Goal: Find specific page/section: Find specific page/section

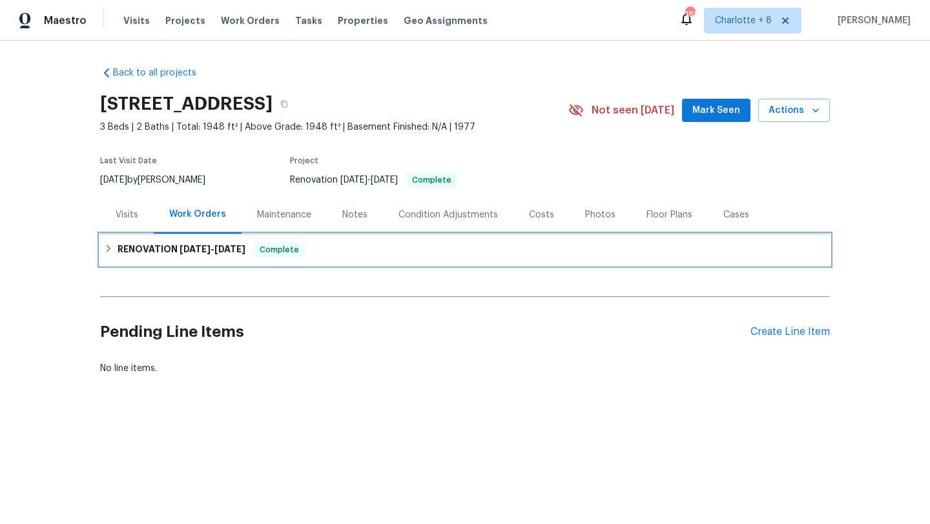
click at [200, 249] on span "[DATE]" at bounding box center [195, 249] width 31 height 9
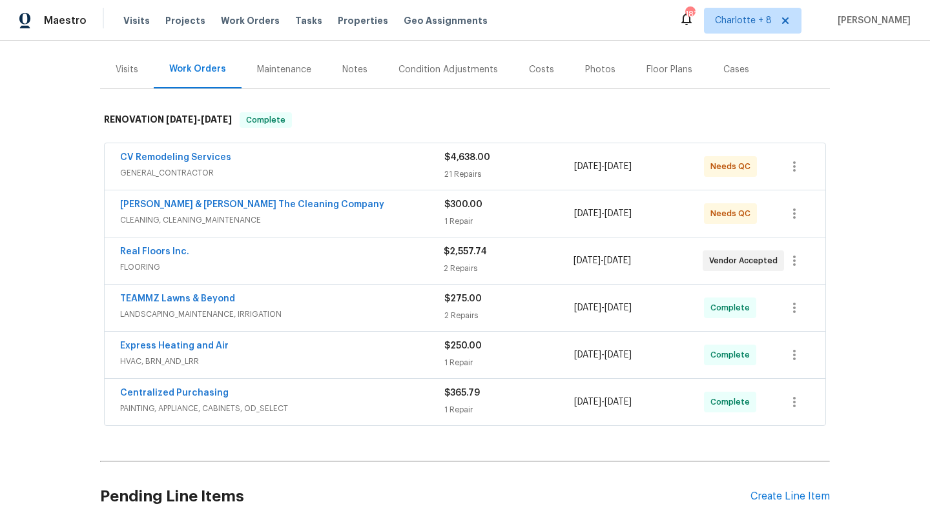
scroll to position [155, 0]
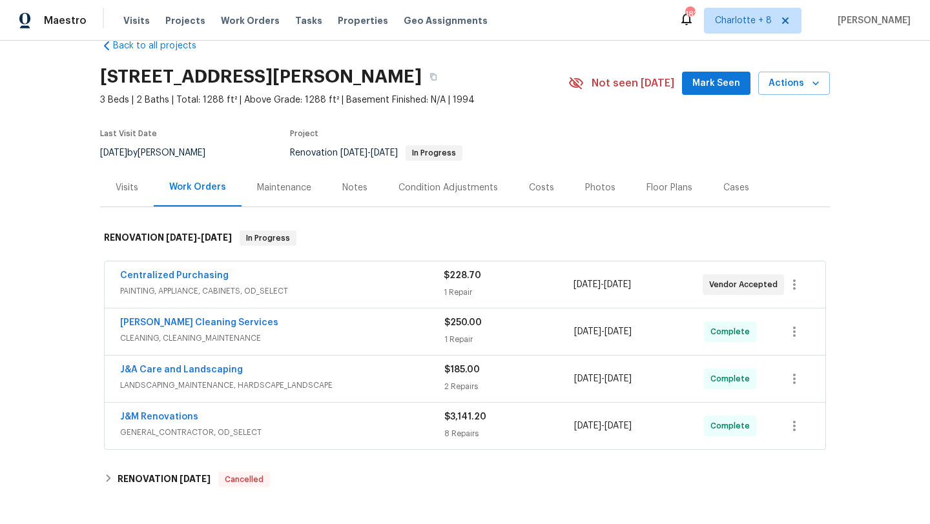
scroll to position [46, 0]
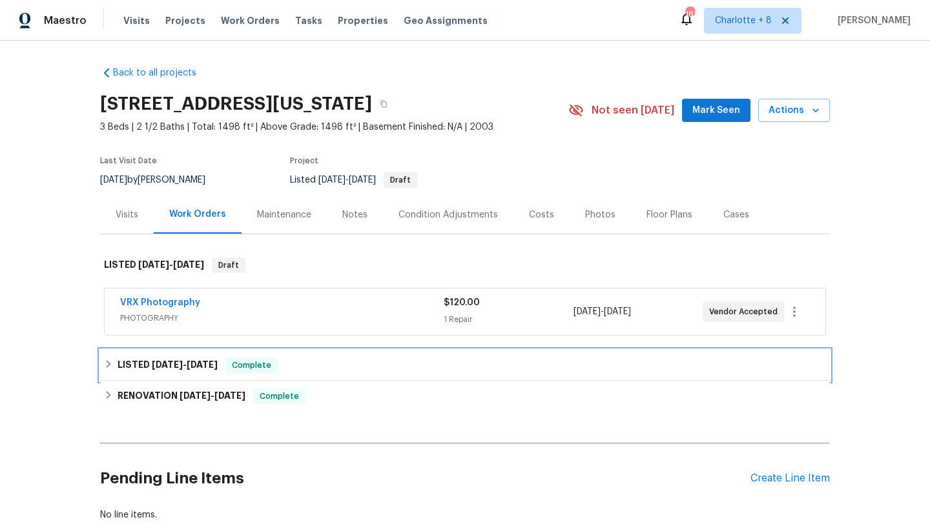
click at [200, 367] on span "9/10/25" at bounding box center [202, 364] width 31 height 9
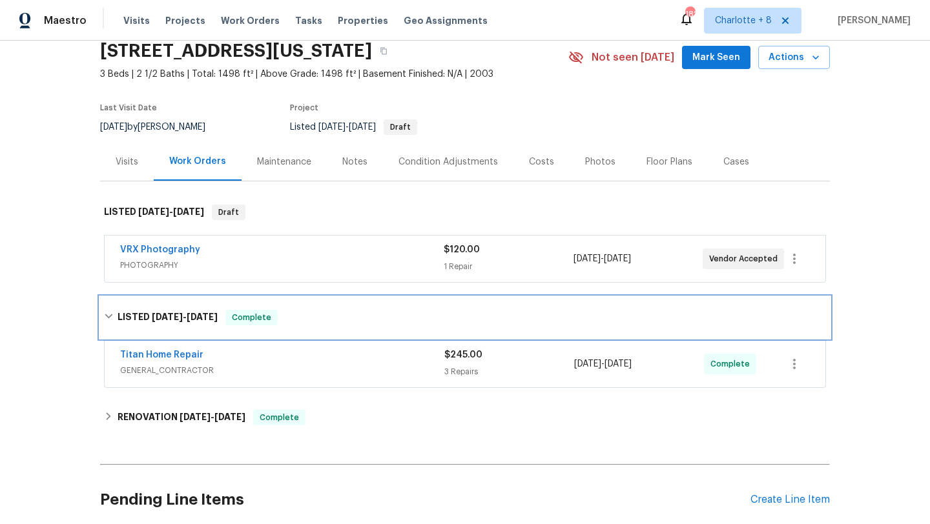
scroll to position [136, 0]
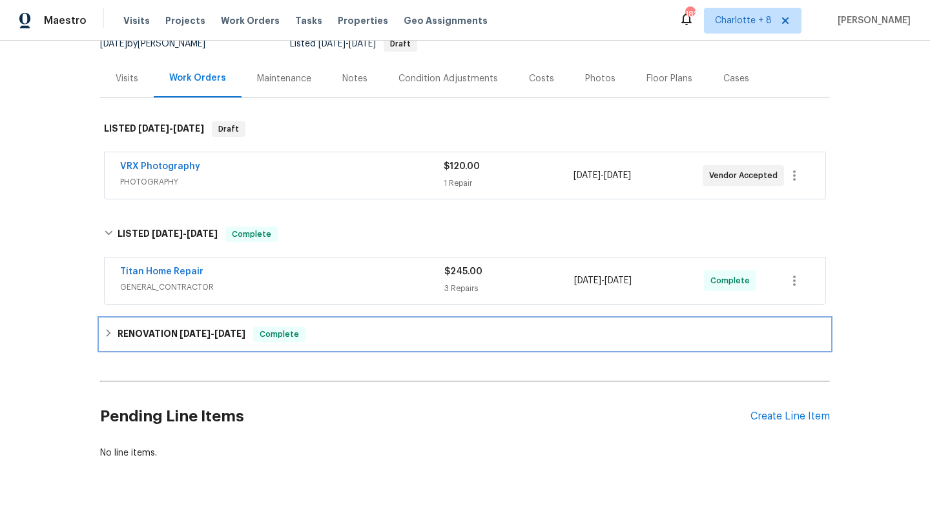
click at [217, 331] on span "8/27/25 - 9/5/25" at bounding box center [213, 333] width 66 height 9
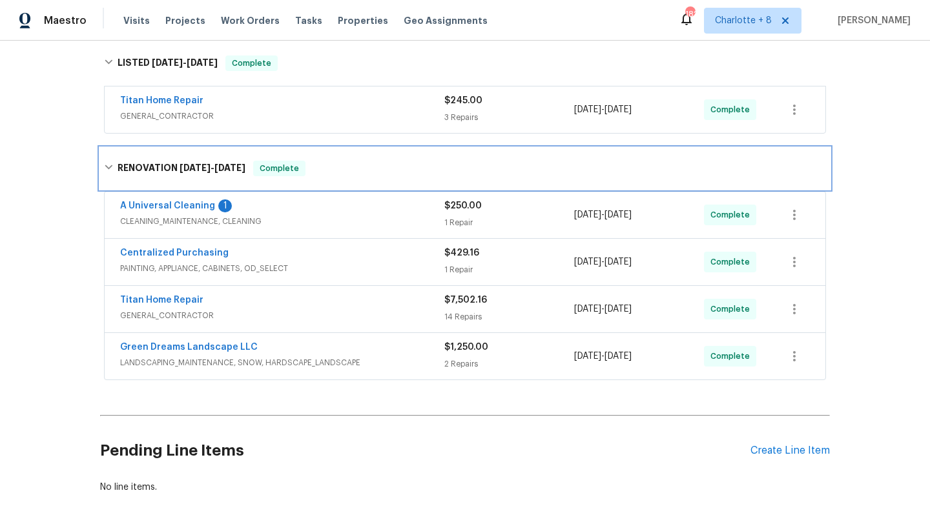
scroll to position [322, 0]
